Goal: Task Accomplishment & Management: Manage account settings

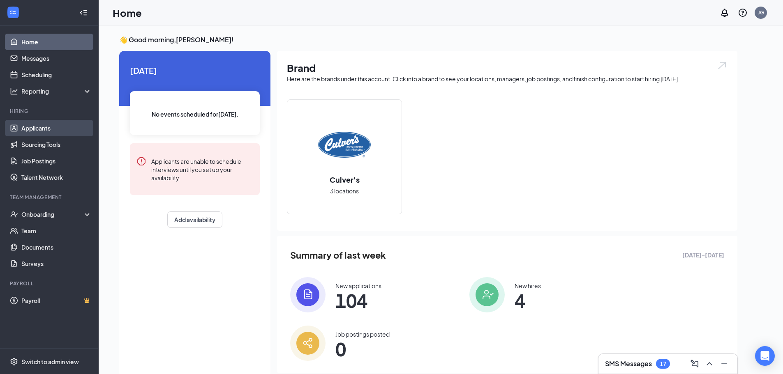
click at [43, 125] on link "Applicants" at bounding box center [56, 128] width 70 height 16
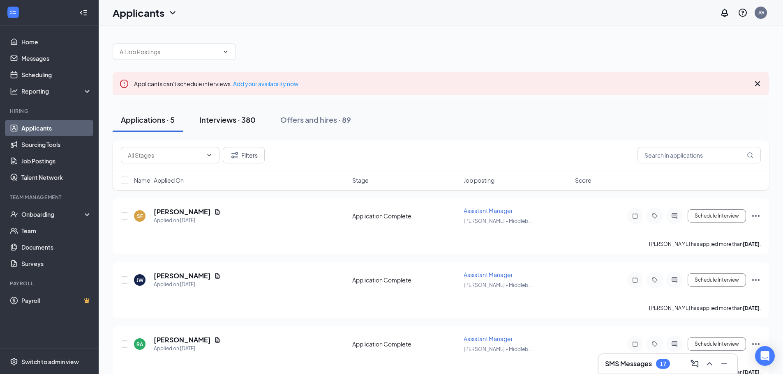
click at [231, 113] on button "Interviews · 380" at bounding box center [227, 120] width 73 height 25
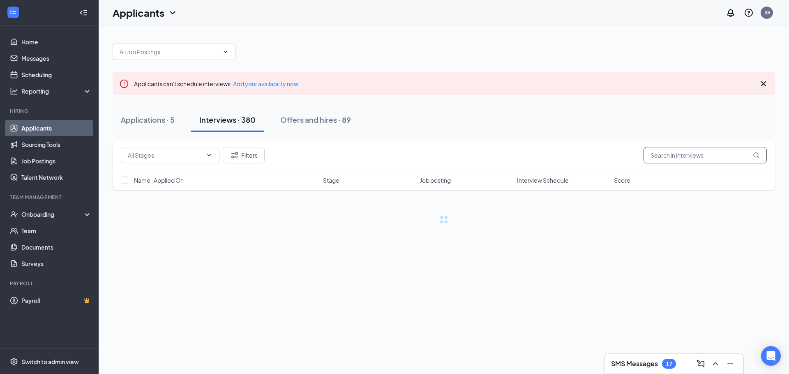
click at [663, 159] on input "text" at bounding box center [704, 155] width 123 height 16
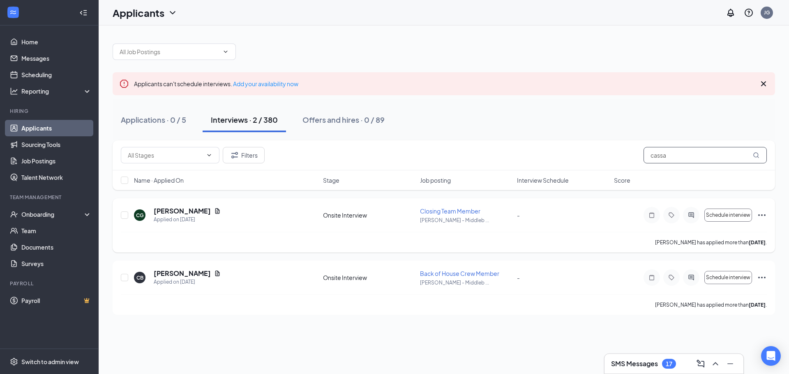
type input "cassa"
click at [761, 216] on icon "Ellipses" at bounding box center [761, 215] width 7 height 2
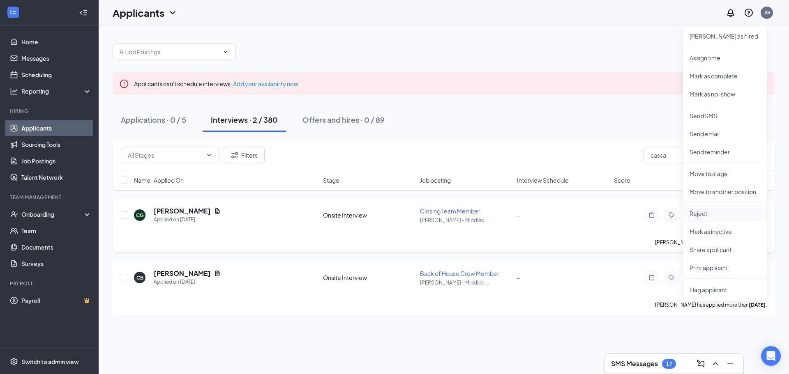
click at [693, 212] on p "Reject" at bounding box center [724, 214] width 71 height 8
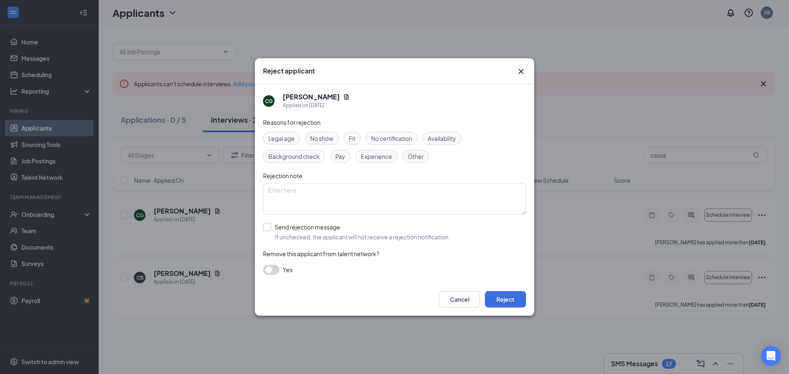
click at [272, 224] on input "Send rejection message If unchecked, the applicant will not receive a rejection…" at bounding box center [356, 232] width 187 height 18
checkbox input "true"
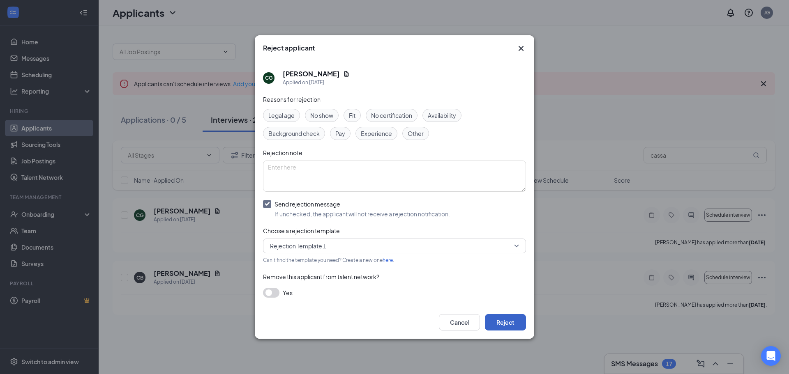
click at [491, 322] on button "Reject" at bounding box center [505, 322] width 41 height 16
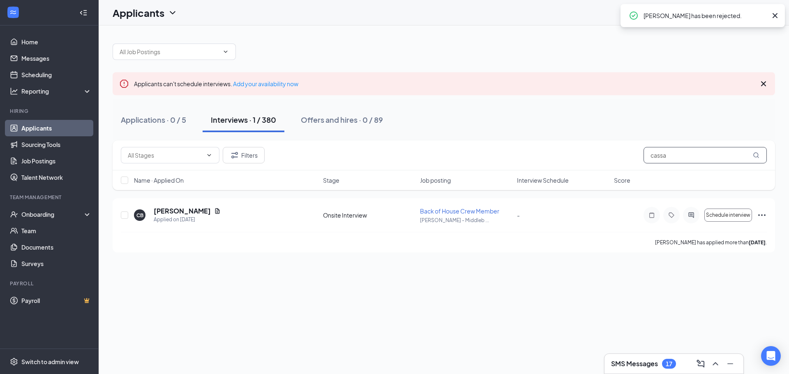
drag, startPoint x: 676, startPoint y: 159, endPoint x: 516, endPoint y: 182, distance: 161.9
click at [572, 173] on div "Filters cassa Name · Applied On Stage Job posting Interview Schedule Score" at bounding box center [444, 165] width 662 height 50
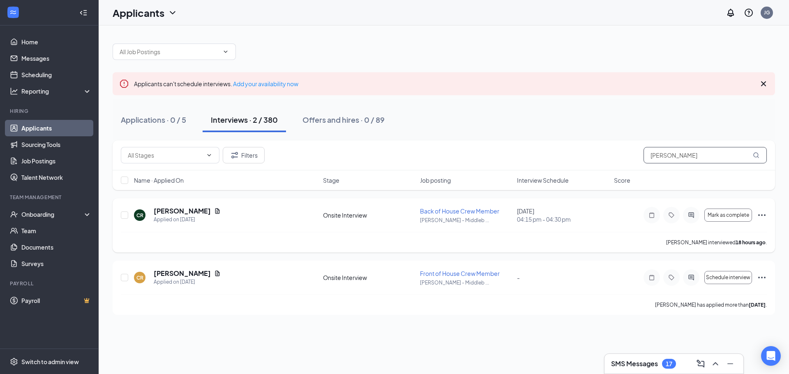
type input "[PERSON_NAME]"
click at [762, 216] on icon "Ellipses" at bounding box center [762, 215] width 10 height 10
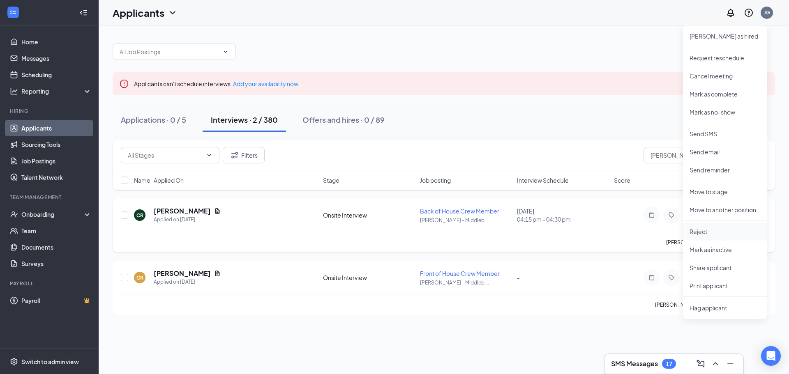
click at [698, 230] on p "Reject" at bounding box center [724, 232] width 71 height 8
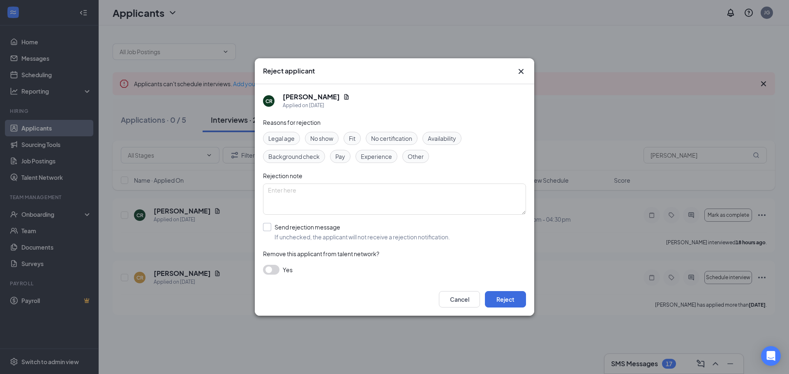
click at [266, 227] on input "Send rejection message If unchecked, the applicant will not receive a rejection…" at bounding box center [356, 232] width 187 height 18
checkbox input "true"
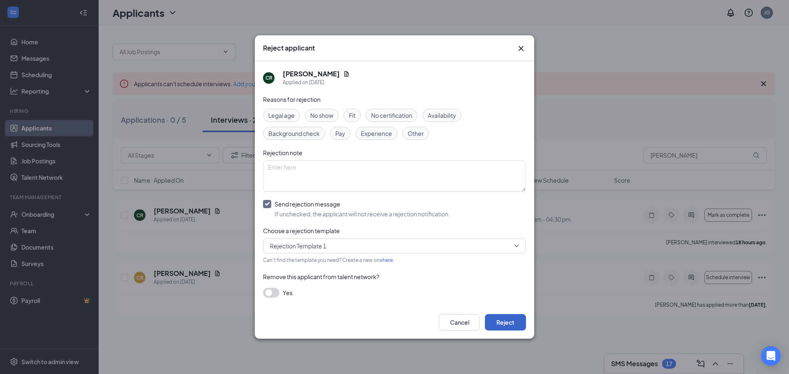
click at [500, 320] on button "Reject" at bounding box center [505, 322] width 41 height 16
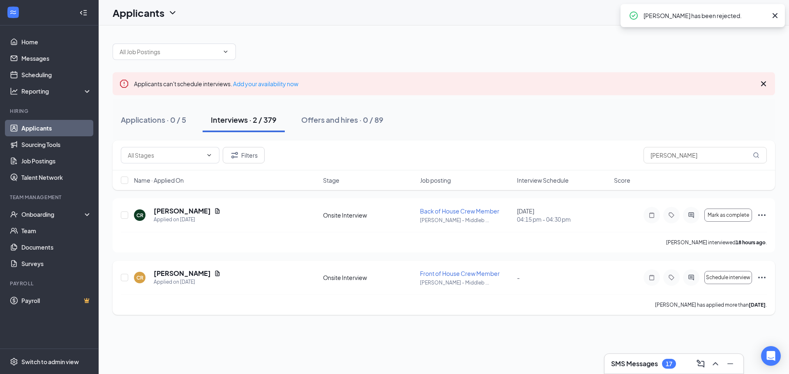
click at [761, 279] on icon "Ellipses" at bounding box center [762, 278] width 10 height 10
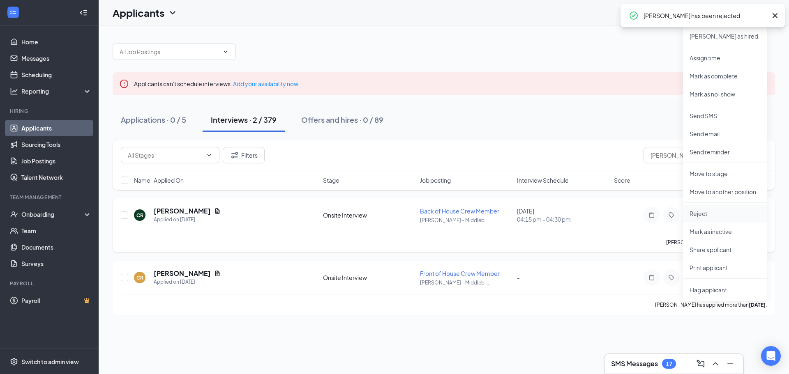
click at [706, 210] on p "Reject" at bounding box center [724, 214] width 71 height 8
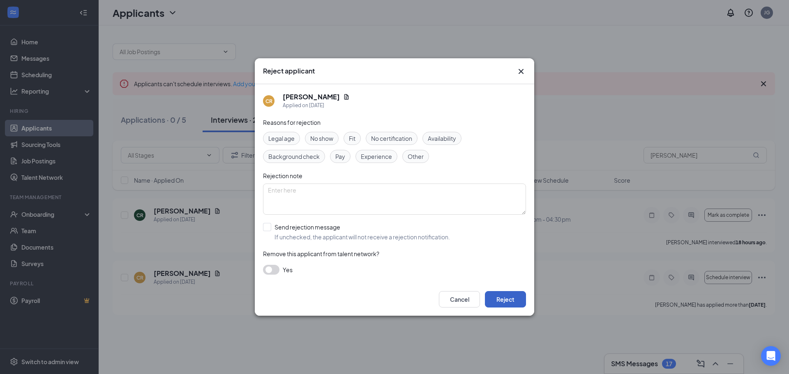
click at [496, 297] on button "Reject" at bounding box center [505, 299] width 41 height 16
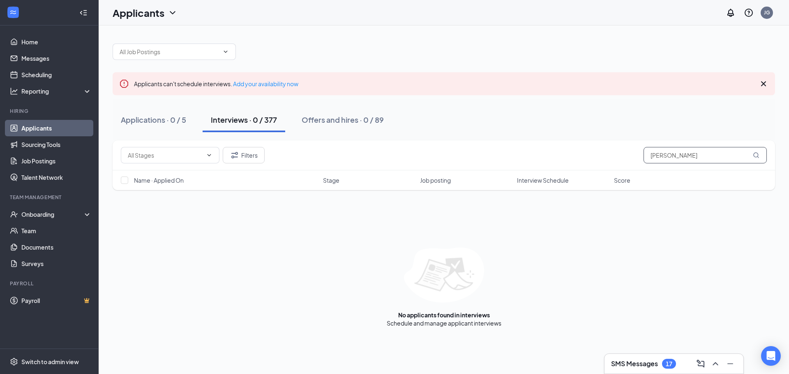
drag, startPoint x: 686, startPoint y: 158, endPoint x: 601, endPoint y: 172, distance: 85.8
click at [601, 172] on div "Filters [PERSON_NAME] Name · Applied On Stage Job posting Interview Schedule Sc…" at bounding box center [444, 165] width 662 height 50
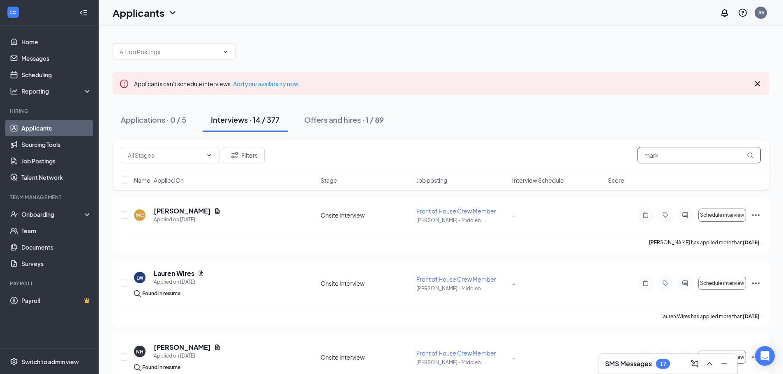
click at [678, 163] on div "Filters mark" at bounding box center [441, 155] width 656 height 30
click at [678, 162] on input "mark" at bounding box center [698, 155] width 123 height 16
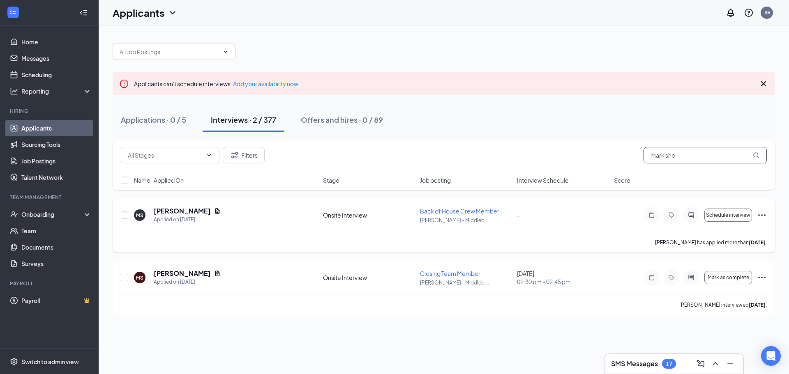
type input "mark she"
click at [764, 219] on icon "Ellipses" at bounding box center [762, 215] width 10 height 10
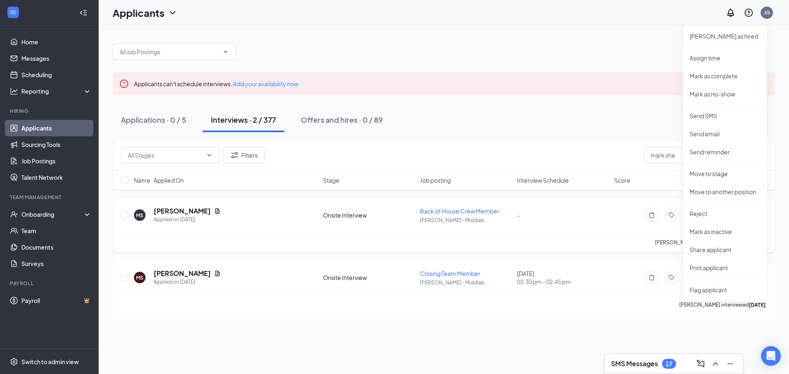
click at [527, 208] on div "[PERSON_NAME] Applied on [DATE] Onsite Interview Back of House Crew Member [PER…" at bounding box center [444, 219] width 646 height 25
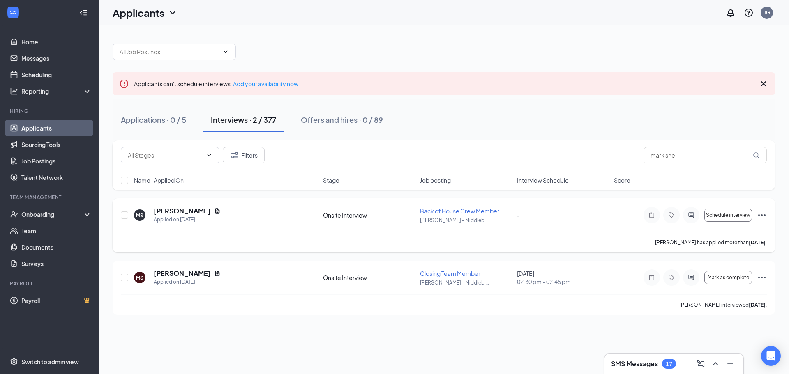
click at [182, 207] on h5 "[PERSON_NAME]" at bounding box center [182, 211] width 57 height 9
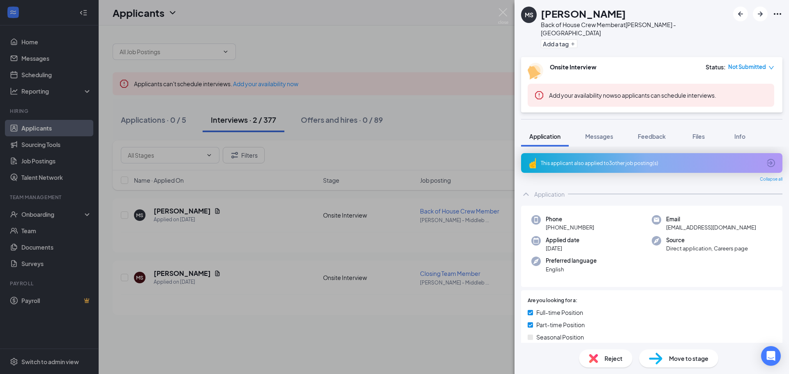
click at [338, 217] on div "[PERSON_NAME] Back of House Crew Member at [PERSON_NAME][GEOGRAPHIC_DATA] Add a…" at bounding box center [394, 187] width 789 height 374
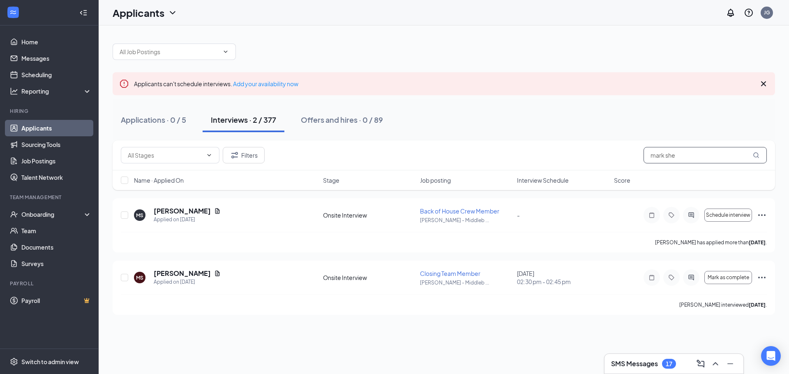
drag, startPoint x: 685, startPoint y: 158, endPoint x: 522, endPoint y: 192, distance: 166.6
click at [522, 192] on div "Filters mark she Name · Applied On Stage Job posting Interview Schedule Score" at bounding box center [444, 169] width 662 height 58
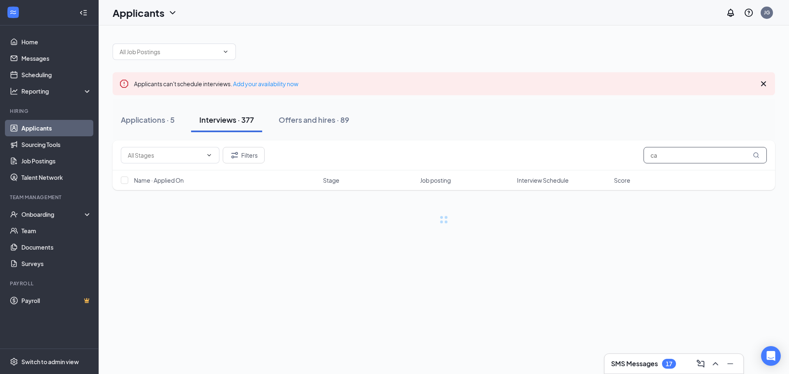
type input "c"
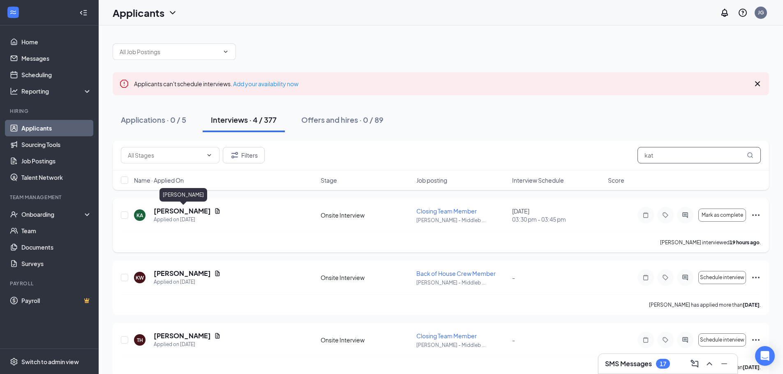
type input "kat"
click at [192, 208] on h5 "[PERSON_NAME]" at bounding box center [182, 211] width 57 height 9
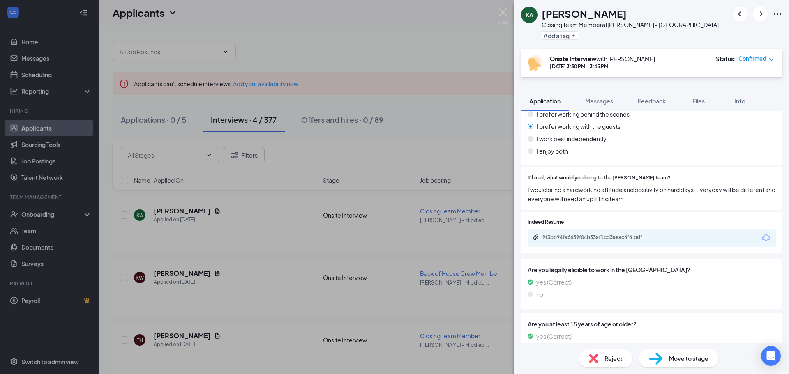
scroll to position [410, 0]
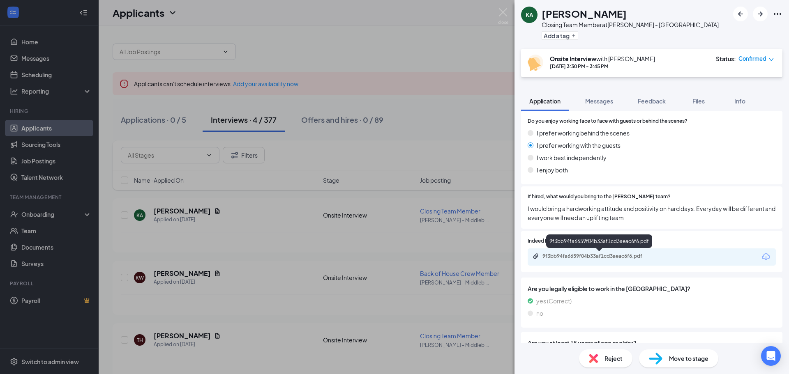
click at [610, 247] on div "9f3bb94fa6659f04b33af1cd3aeac6f6.pdf" at bounding box center [599, 242] width 106 height 14
click at [609, 253] on div "9f3bb94fa6659f04b33af1cd3aeac6f6.pdf" at bounding box center [651, 257] width 248 height 17
click at [762, 258] on icon "Download" at bounding box center [766, 256] width 8 height 7
